Goal: Information Seeking & Learning: Learn about a topic

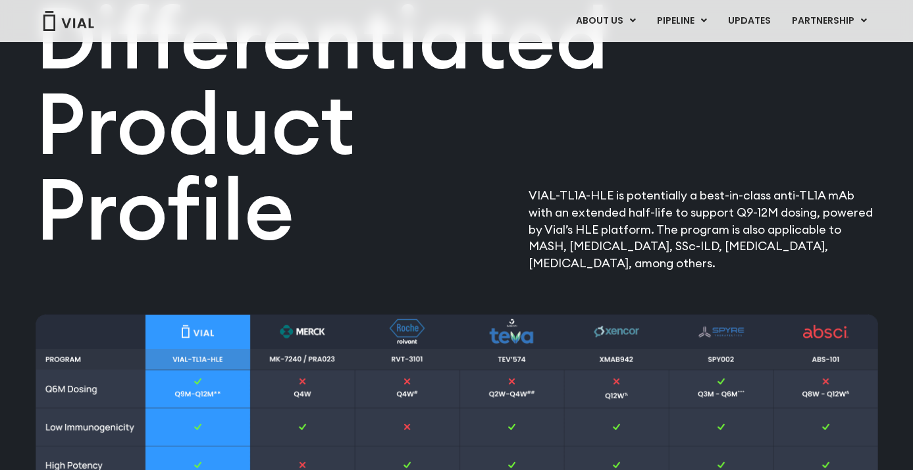
scroll to position [1115, 0]
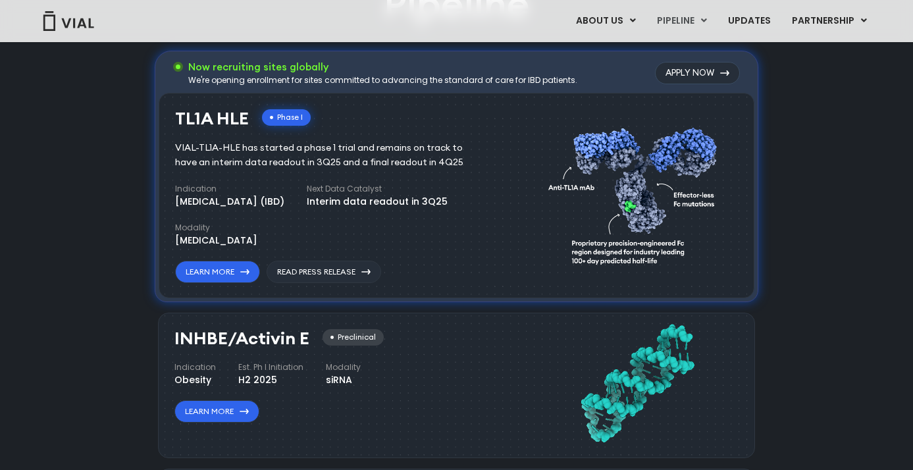
scroll to position [1073, 0]
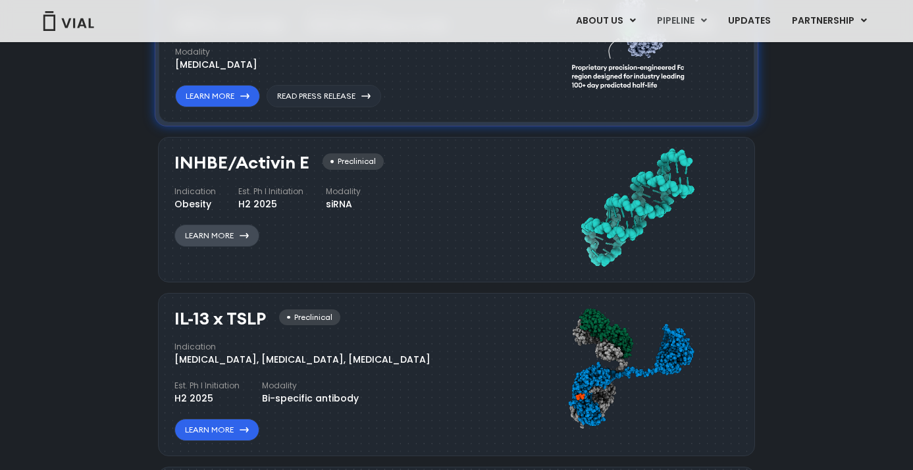
click at [227, 238] on link "Learn More" at bounding box center [216, 235] width 85 height 22
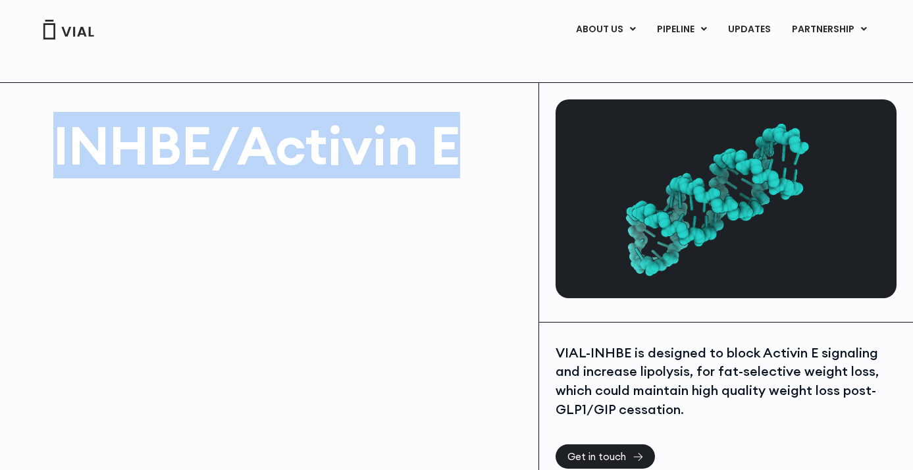
drag, startPoint x: 93, startPoint y: 145, endPoint x: 452, endPoint y: 150, distance: 358.8
click at [452, 149] on h1 "INHBE/Activin E" at bounding box center [289, 145] width 472 height 53
copy h1 "INHBE/Activin E"
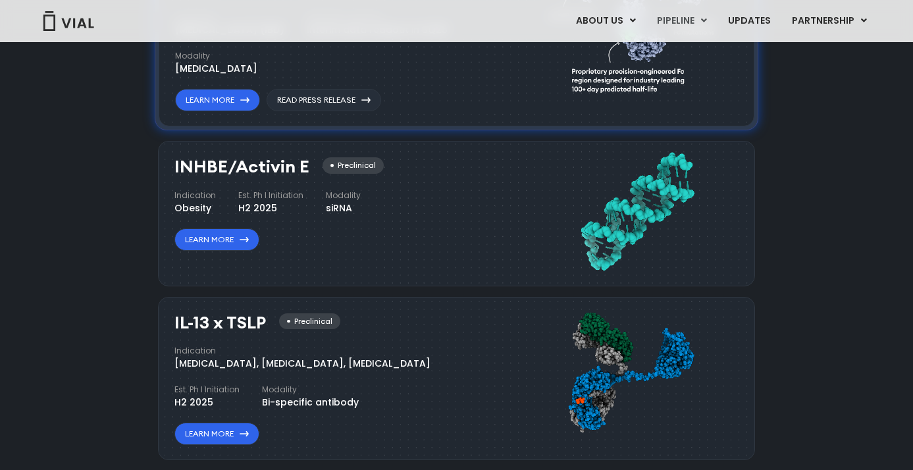
scroll to position [1073, 0]
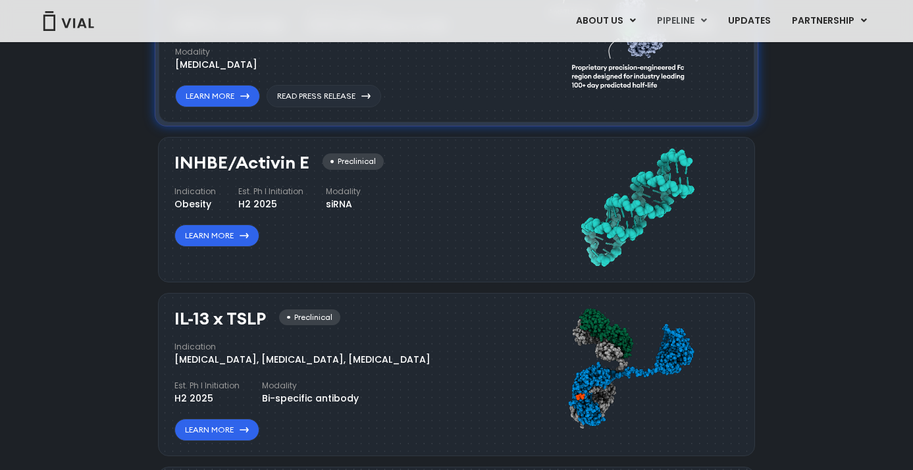
drag, startPoint x: 177, startPoint y: 160, endPoint x: 305, endPoint y: 161, distance: 128.4
click at [305, 161] on h3 "INHBE/Activin E" at bounding box center [241, 162] width 135 height 19
copy h3 "NHBE/Activin E"
drag, startPoint x: 202, startPoint y: 161, endPoint x: 193, endPoint y: 162, distance: 9.3
click at [202, 161] on h3 "INHBE/Activin E" at bounding box center [241, 162] width 135 height 19
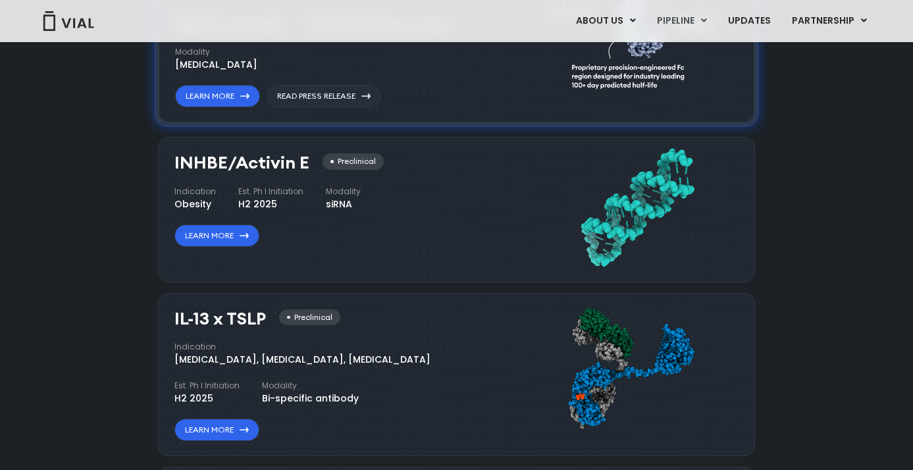
drag, startPoint x: 176, startPoint y: 161, endPoint x: 305, endPoint y: 159, distance: 129.7
click at [305, 159] on h3 "INHBE/Activin E" at bounding box center [241, 162] width 135 height 19
copy h3 "INHBE/Activin E"
drag, startPoint x: 177, startPoint y: 320, endPoint x: 267, endPoint y: 319, distance: 89.5
click at [266, 319] on h3 "IL-13 x TSLP" at bounding box center [220, 318] width 92 height 19
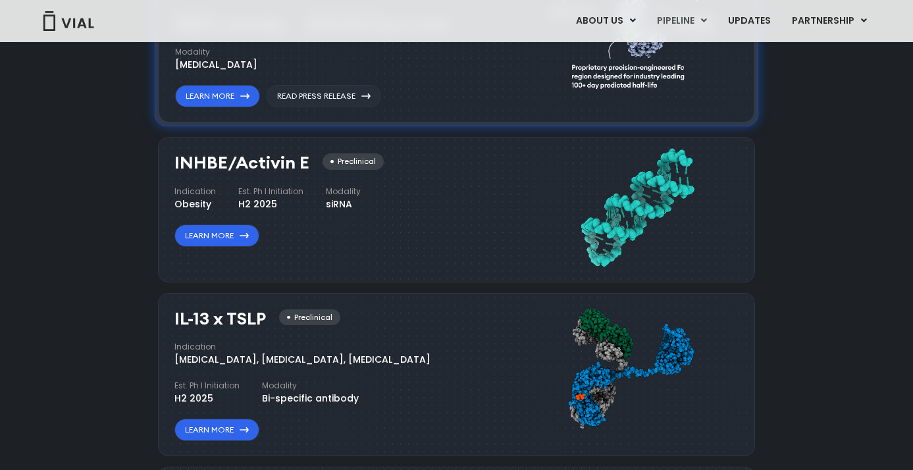
click at [205, 322] on h3 "IL-13 x TSLP" at bounding box center [220, 318] width 92 height 19
drag, startPoint x: 178, startPoint y: 317, endPoint x: 265, endPoint y: 317, distance: 86.9
click at [266, 317] on h3 "IL-13 x TSLP" at bounding box center [220, 318] width 92 height 19
click at [231, 317] on h3 "IL-13 x TSLP" at bounding box center [220, 318] width 92 height 19
drag, startPoint x: 176, startPoint y: 317, endPoint x: 263, endPoint y: 316, distance: 86.9
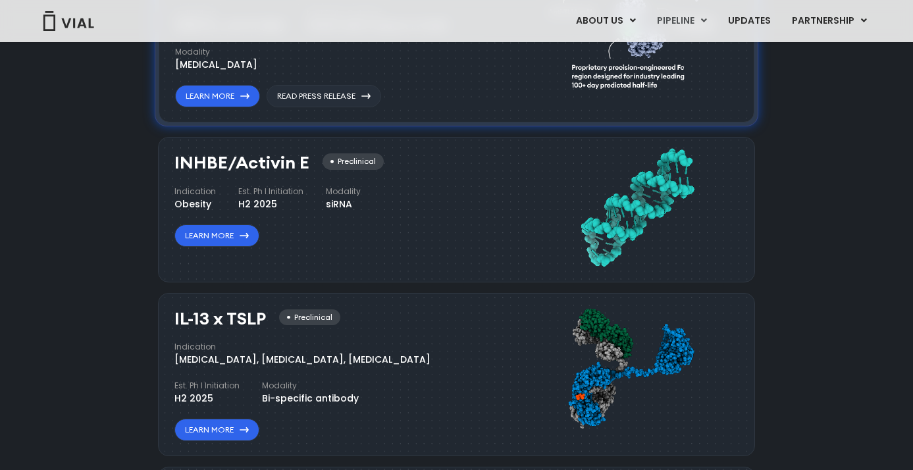
click at [263, 316] on h3 "IL-13 x TSLP" at bounding box center [220, 318] width 92 height 19
copy h3 "IL-13 x TSLP"
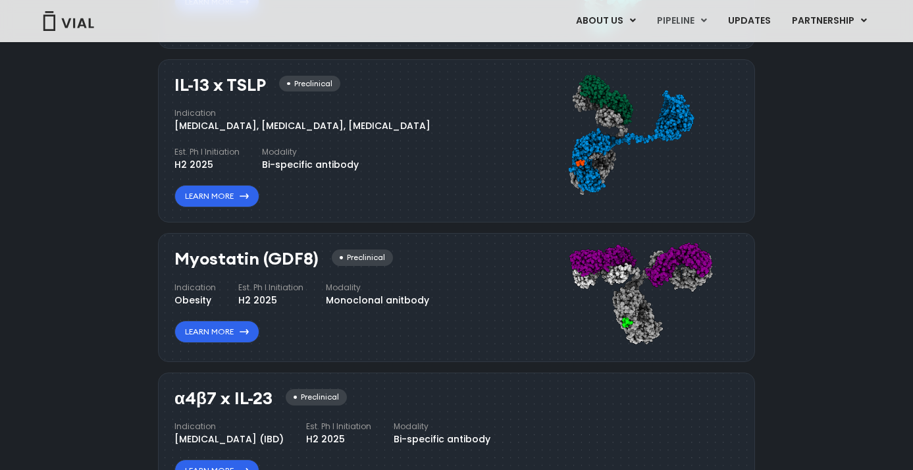
scroll to position [1313, 0]
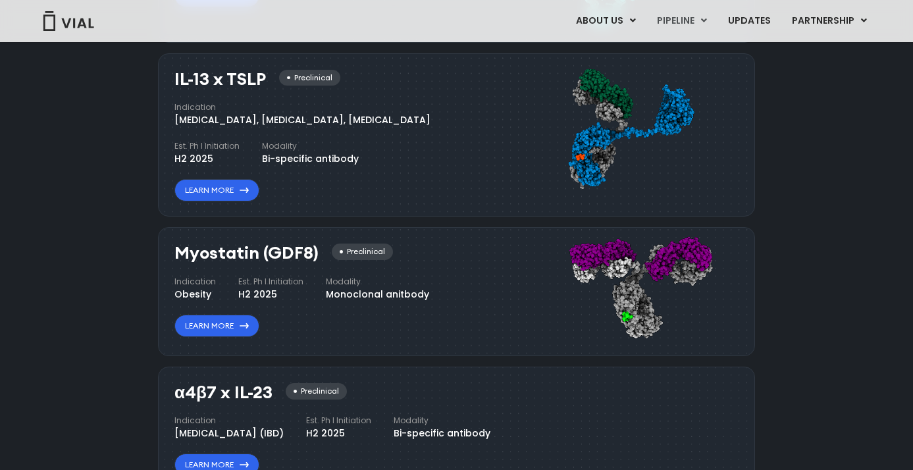
drag, startPoint x: 180, startPoint y: 252, endPoint x: 315, endPoint y: 256, distance: 135.0
click at [315, 256] on h3 "Myostatin (GDF8)" at bounding box center [246, 253] width 144 height 19
click at [241, 257] on h3 "Myostatin (GDF8)" at bounding box center [246, 253] width 144 height 19
drag, startPoint x: 177, startPoint y: 252, endPoint x: 255, endPoint y: 254, distance: 78.4
click at [255, 254] on h3 "Myostatin (GDF8)" at bounding box center [246, 253] width 144 height 19
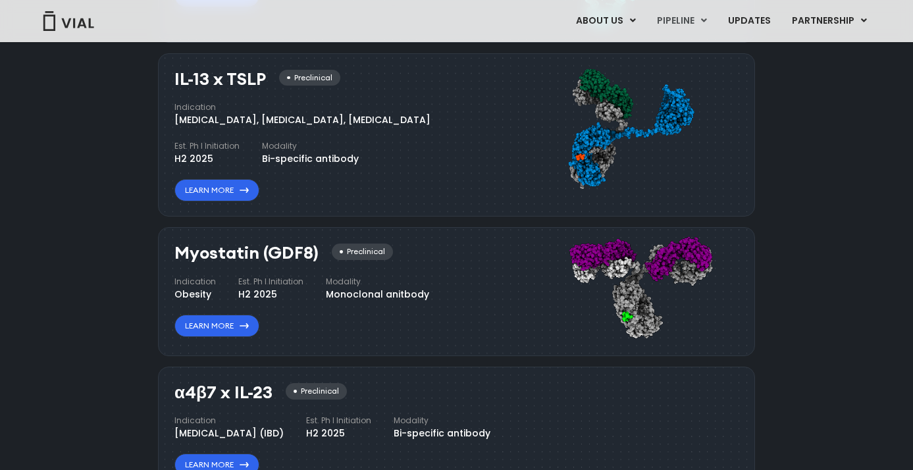
copy h3 "Myostatin"
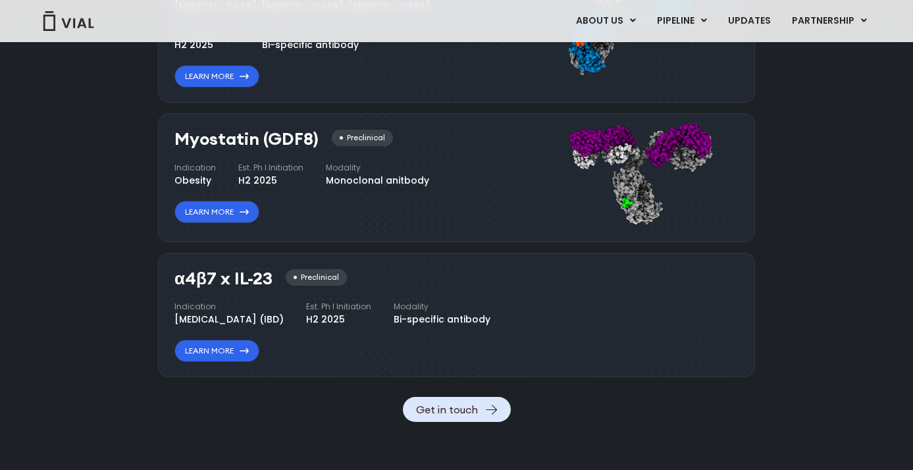
scroll to position [1429, 0]
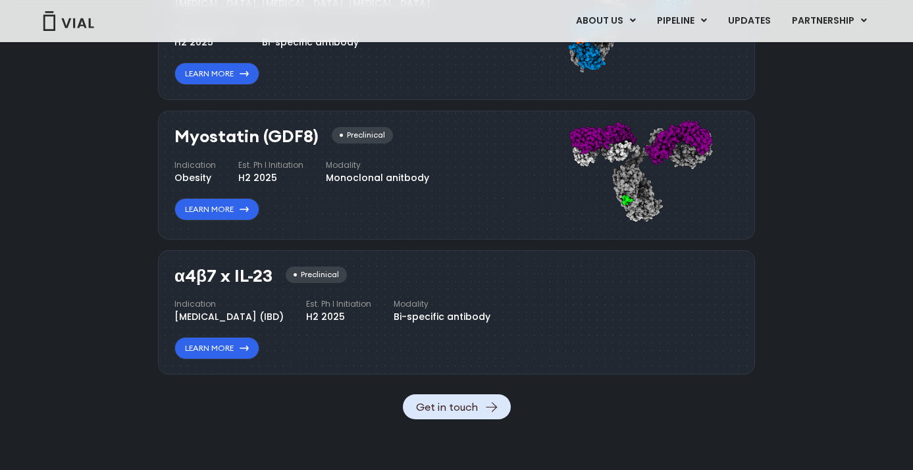
drag, startPoint x: 176, startPoint y: 279, endPoint x: 270, endPoint y: 276, distance: 94.2
click at [270, 276] on h3 "α4β7 x IL-23" at bounding box center [223, 276] width 98 height 19
copy h3 "α4β7 x IL-23"
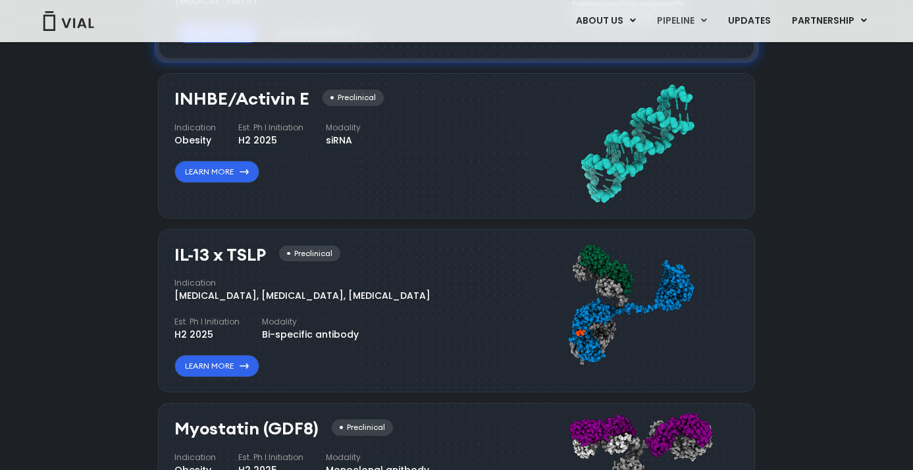
scroll to position [1076, 0]
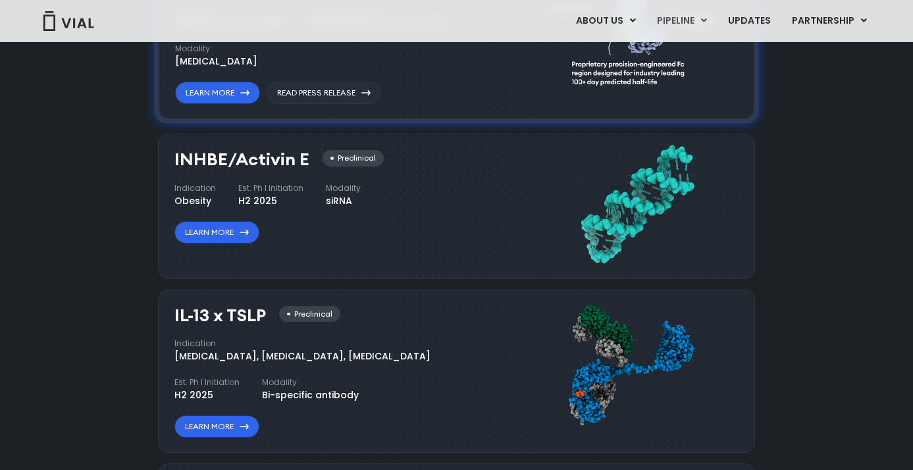
drag, startPoint x: 176, startPoint y: 315, endPoint x: 267, endPoint y: 317, distance: 91.5
click at [267, 317] on div "IL-13 x TSLP Preclinical" at bounding box center [257, 315] width 166 height 19
copy h3 "IL-13 x TSLP"
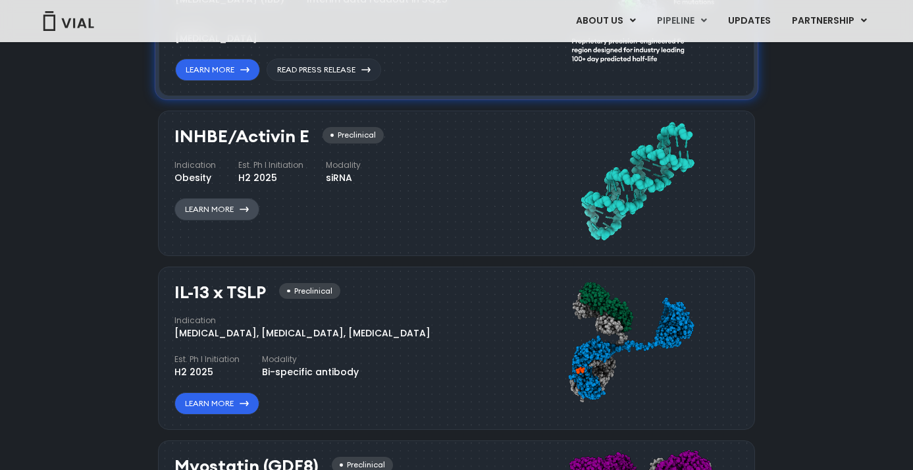
scroll to position [1103, 0]
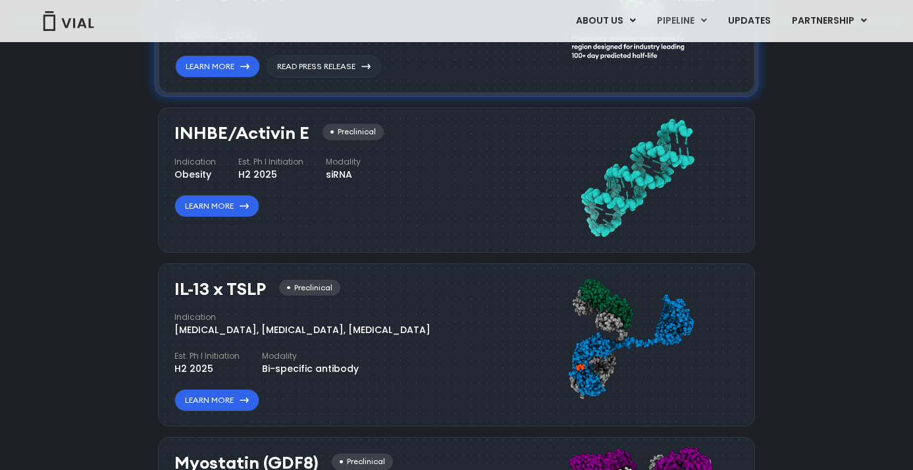
copy h3 "IL-13 x TSLP"
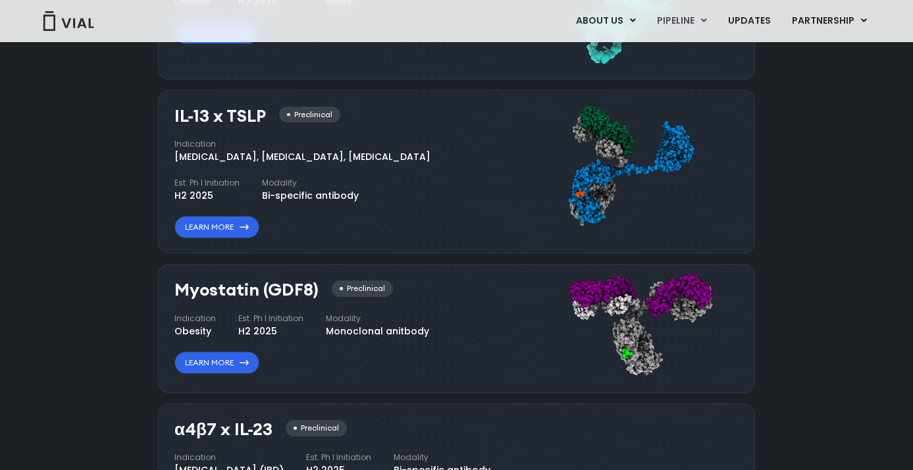
scroll to position [1510, 0]
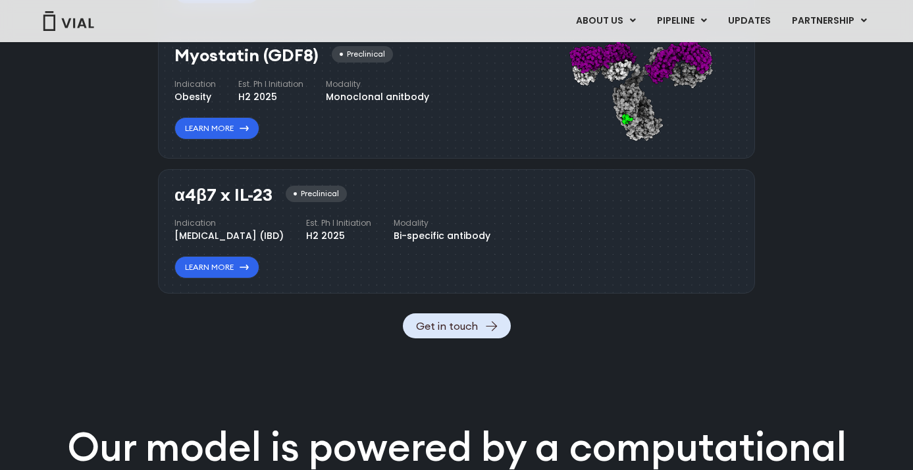
drag, startPoint x: 178, startPoint y: 196, endPoint x: 269, endPoint y: 190, distance: 91.0
click at [269, 190] on h3 "α4β7 x IL-23" at bounding box center [223, 195] width 98 height 19
copy h3 "α4β7 x IL-23"
